Goal: Task Accomplishment & Management: Complete application form

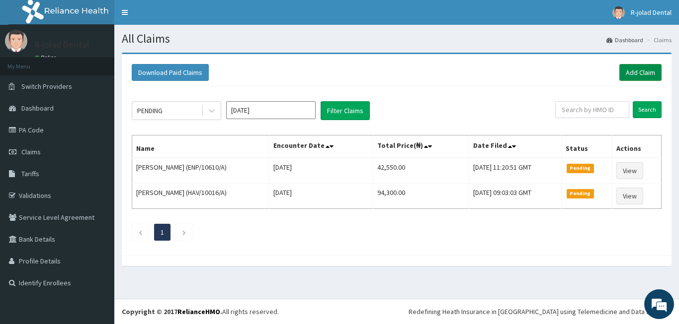
click at [640, 68] on link "Add Claim" at bounding box center [640, 72] width 42 height 17
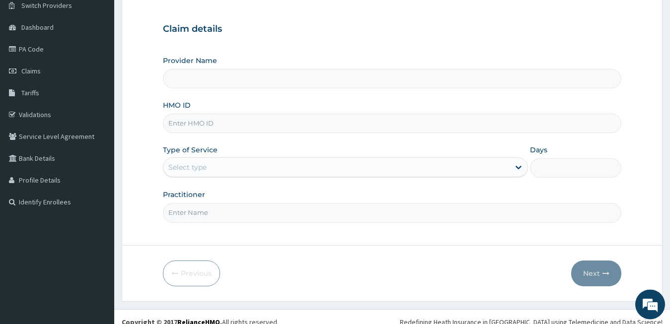
scroll to position [82, 0]
type input "R-Jolad Dental"
click at [208, 121] on input "HMO ID" at bounding box center [392, 122] width 459 height 19
paste input "BTS/10022/C"
type input "BTS/10022/C"
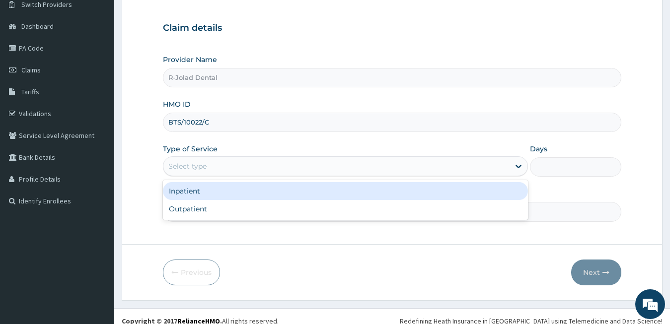
click at [225, 157] on div "Select type" at bounding box center [346, 166] width 366 height 20
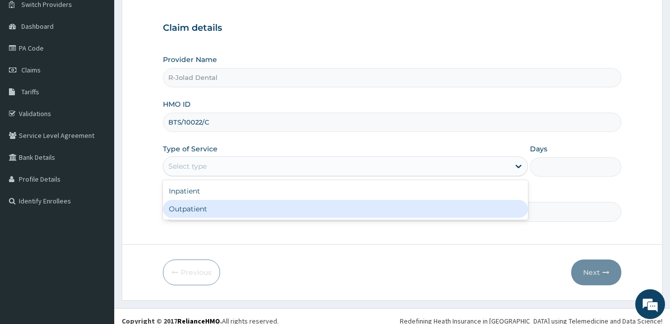
click at [230, 211] on div "Outpatient" at bounding box center [346, 209] width 366 height 18
type input "1"
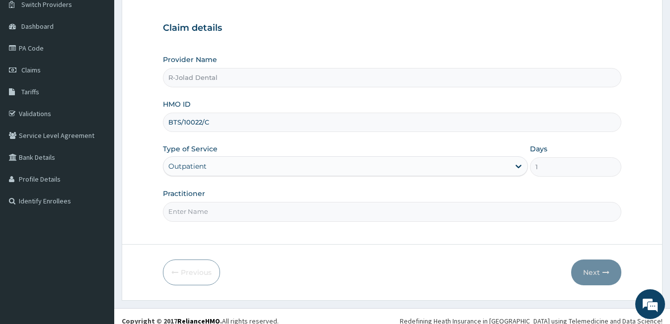
click at [230, 211] on input "Practitioner" at bounding box center [392, 211] width 459 height 19
click at [230, 208] on input "Practitioner" at bounding box center [392, 211] width 459 height 19
type input "DR PHILIP"
click at [591, 272] on button "Next" at bounding box center [596, 273] width 50 height 26
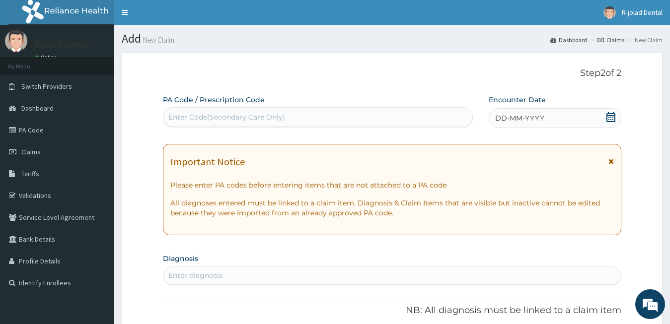
click at [225, 98] on label "PA Code / Prescription Code" at bounding box center [214, 100] width 102 height 10
click at [205, 115] on div "Enter Code(Secondary Care Only)" at bounding box center [226, 117] width 117 height 10
paste input "PA/9EF05D"
type input "PA/9EF05D"
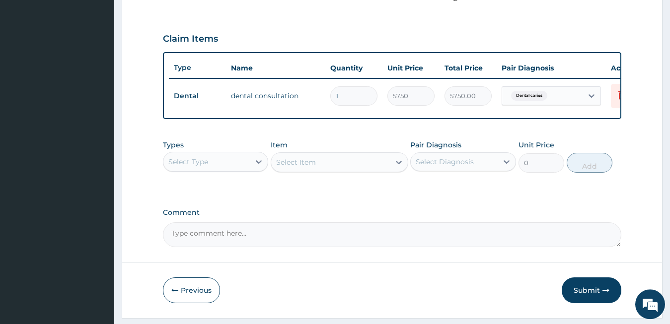
scroll to position [320, 0]
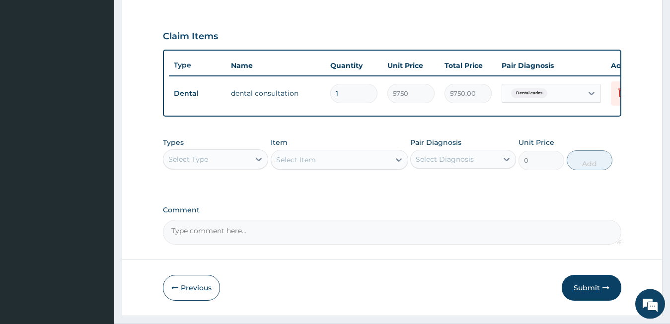
click at [585, 294] on button "Submit" at bounding box center [592, 288] width 60 height 26
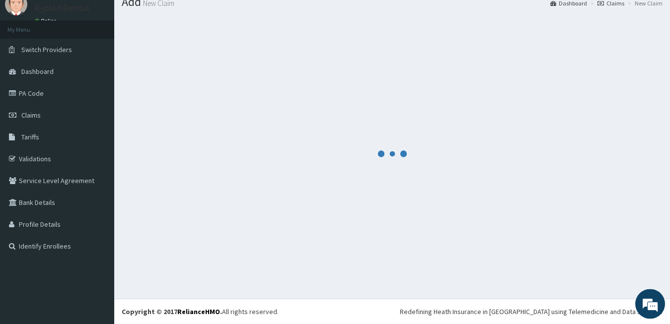
scroll to position [37, 0]
